Goal: Find specific page/section: Find specific page/section

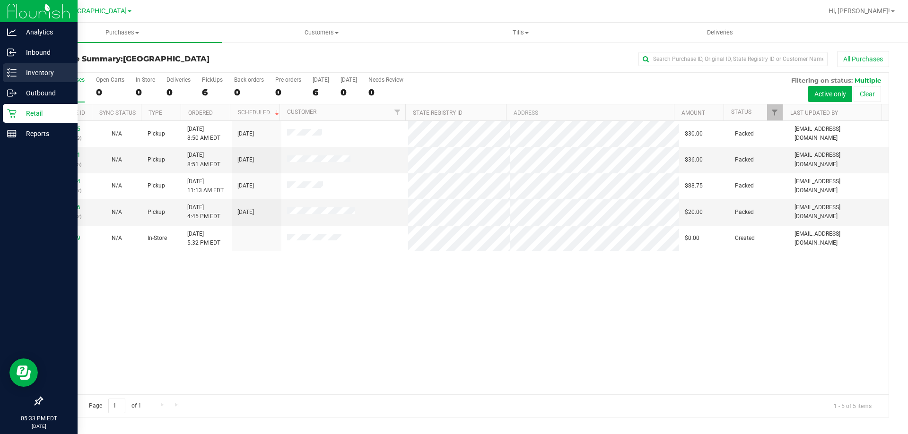
click at [21, 72] on p "Inventory" at bounding box center [45, 72] width 57 height 11
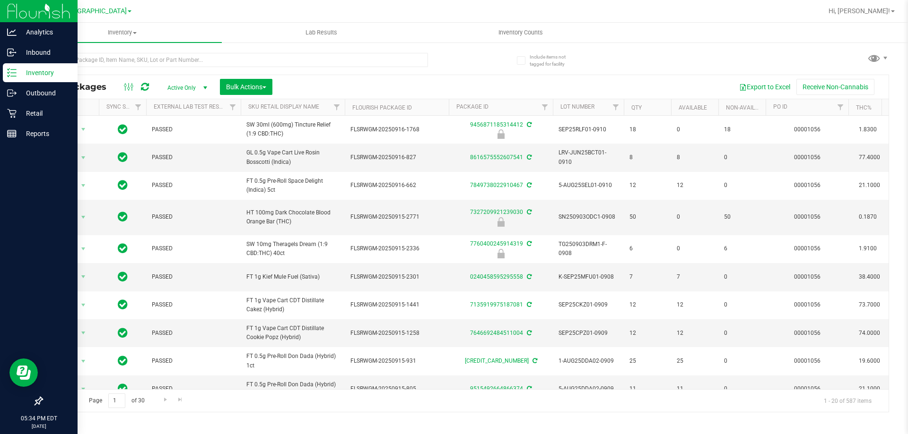
click at [118, 49] on div at bounding box center [254, 59] width 424 height 30
click at [109, 69] on div at bounding box center [235, 64] width 386 height 22
click at [109, 46] on div at bounding box center [254, 59] width 424 height 30
click at [109, 62] on input "text" at bounding box center [235, 60] width 386 height 14
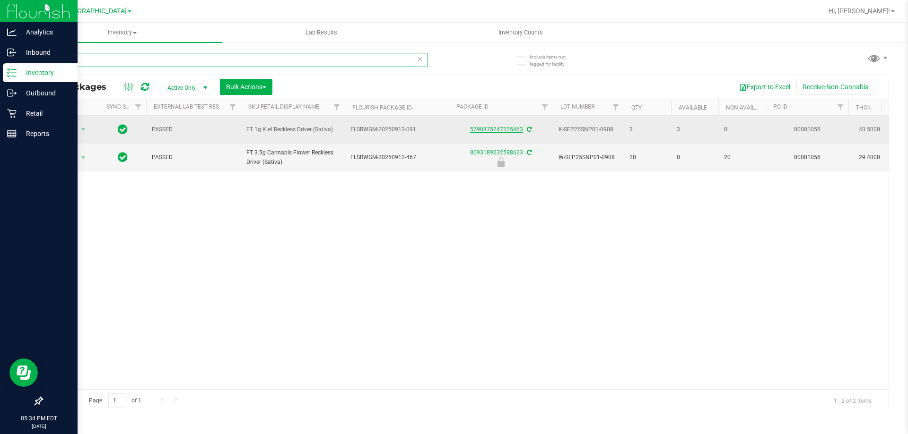
type input "reckles"
click at [503, 130] on link "5790875247225463" at bounding box center [496, 129] width 53 height 7
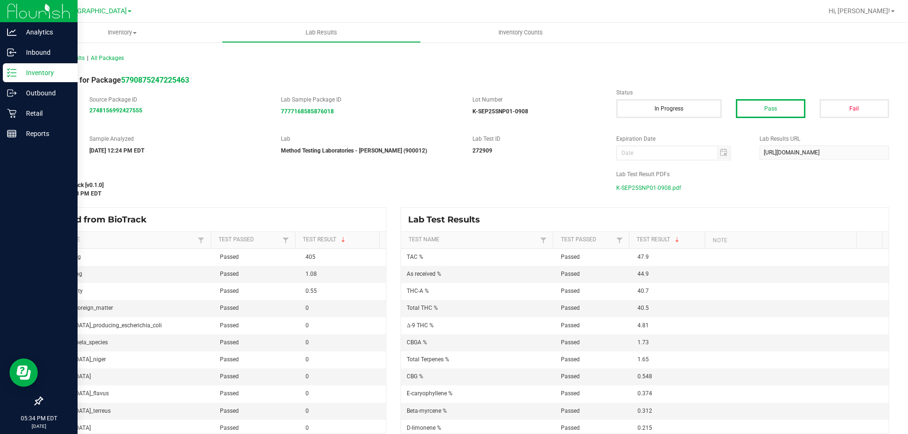
click at [643, 186] on span "K-SEP25SNP01-0908.pdf" at bounding box center [648, 188] width 65 height 14
click at [16, 123] on link "Retail" at bounding box center [39, 114] width 78 height 20
